Goal: Task Accomplishment & Management: Use online tool/utility

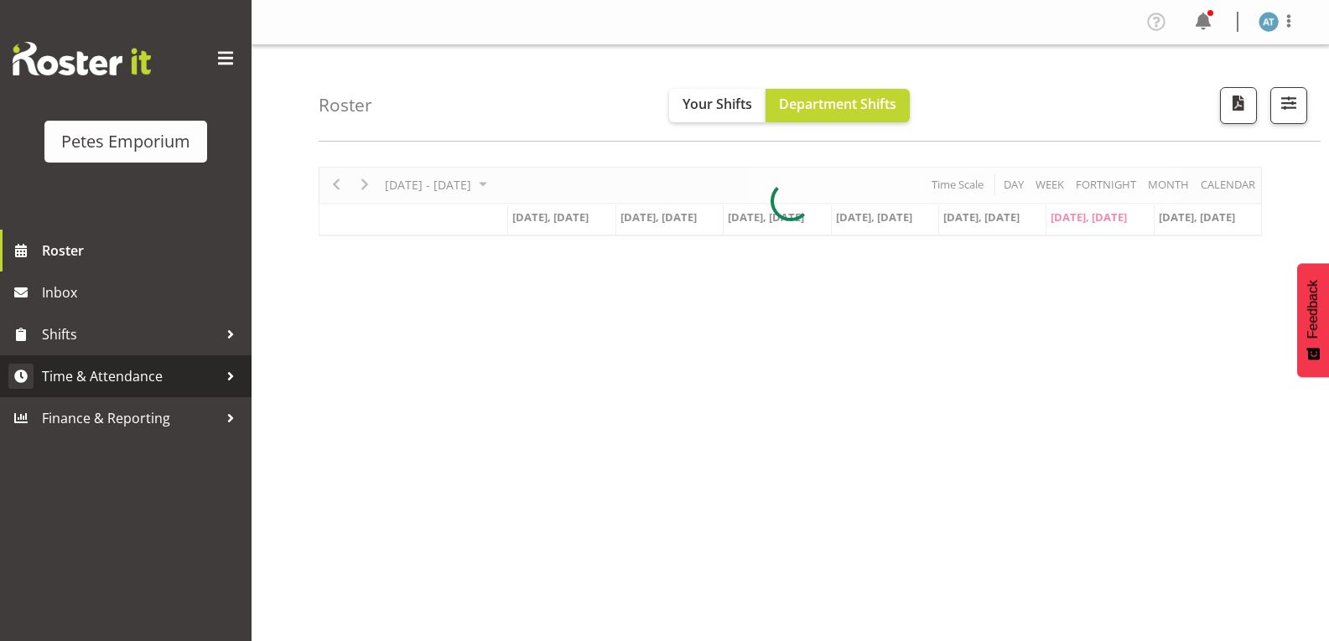
click at [132, 378] on span "Time & Attendance" at bounding box center [130, 376] width 176 height 25
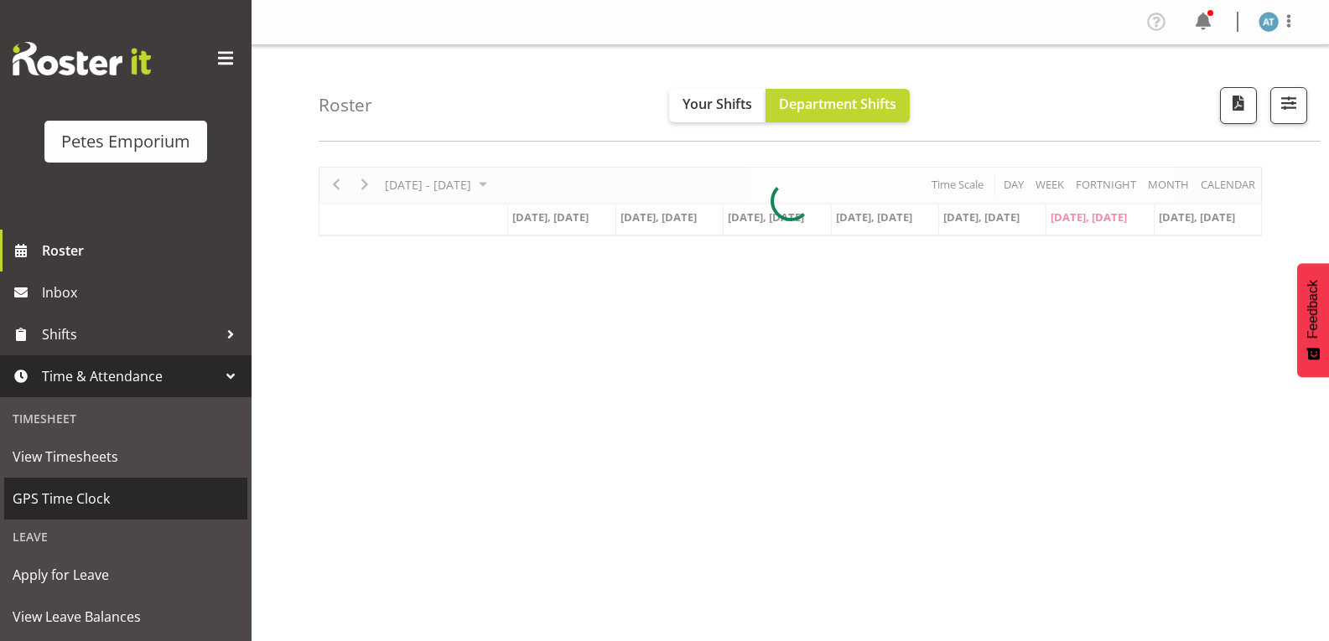
click at [107, 492] on span "GPS Time Clock" at bounding box center [126, 498] width 226 height 25
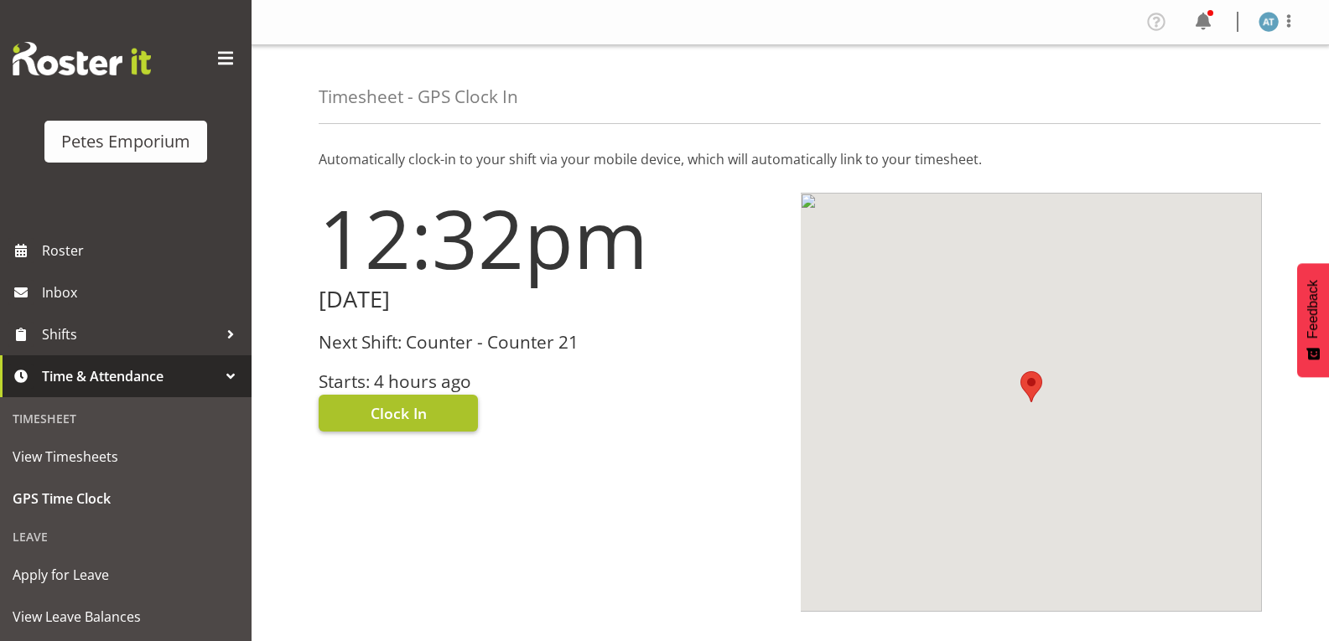
click at [417, 407] on span "Clock In" at bounding box center [399, 413] width 56 height 22
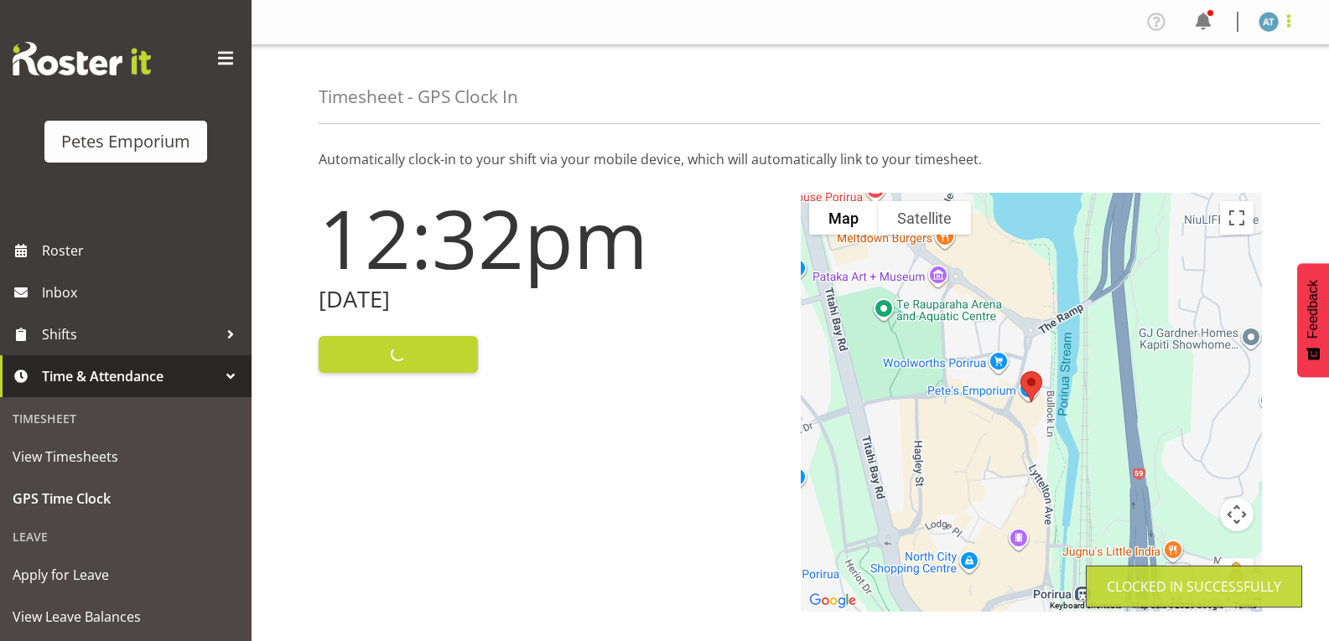
click at [1295, 27] on span at bounding box center [1288, 21] width 20 height 20
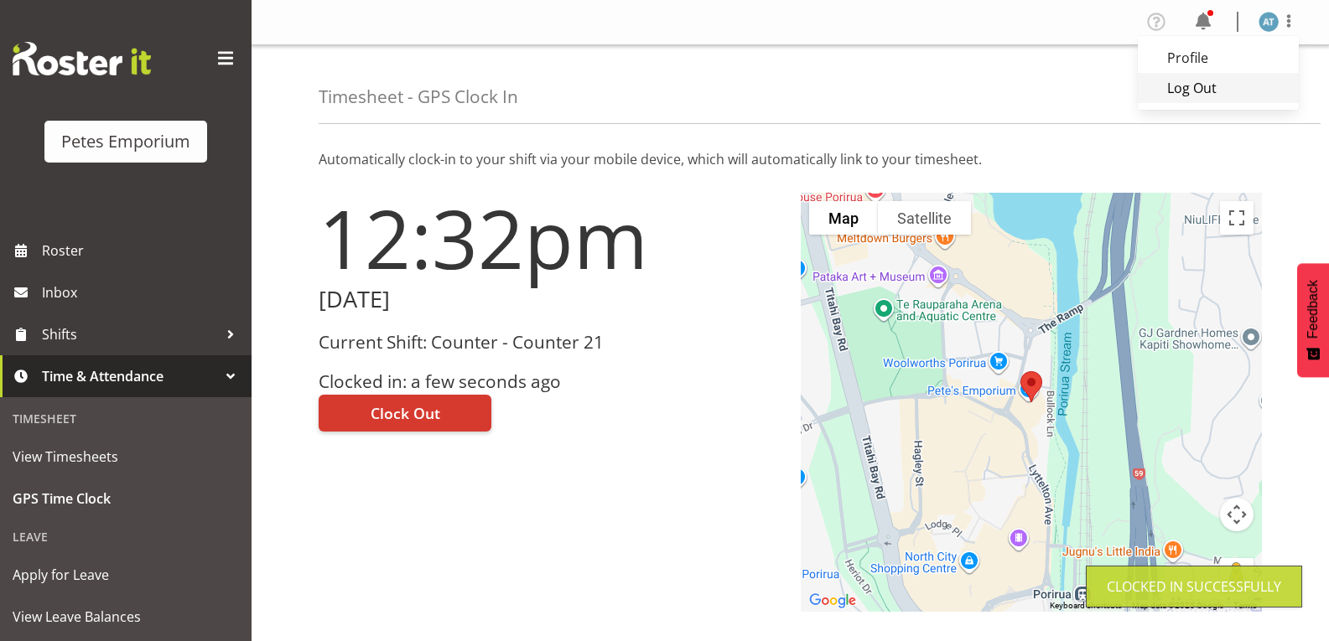
click at [1204, 86] on link "Log Out" at bounding box center [1218, 88] width 161 height 30
